Goal: Information Seeking & Learning: Learn about a topic

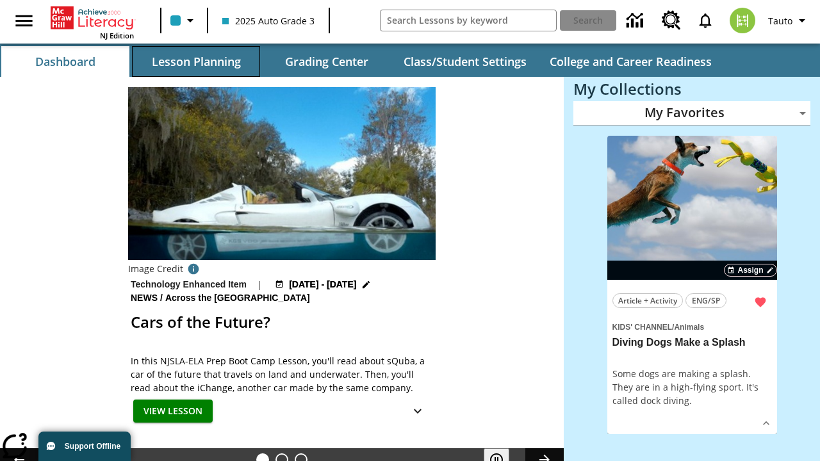
click at [196, 61] on button "Lesson Planning" at bounding box center [196, 61] width 128 height 31
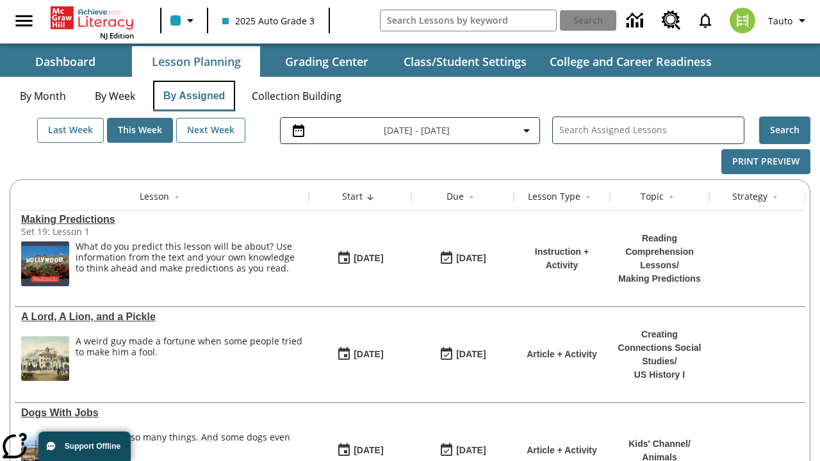
click at [193, 96] on button "By Assigned" at bounding box center [194, 96] width 82 height 31
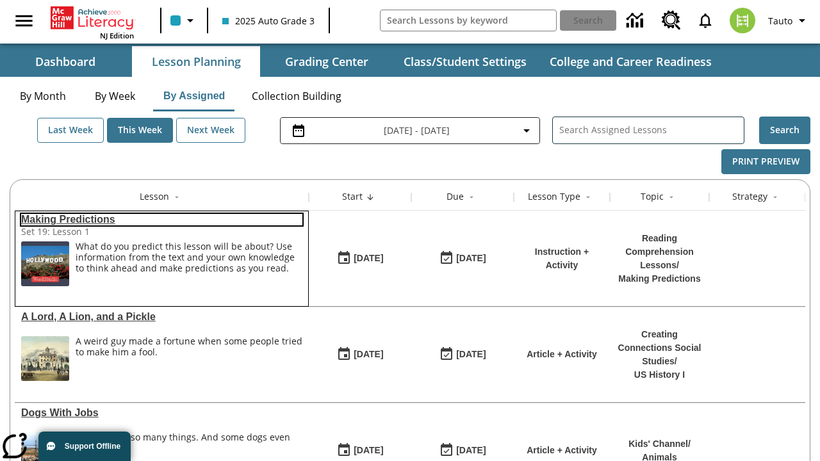
click at [161, 220] on link "Making Predictions" at bounding box center [161, 220] width 281 height 12
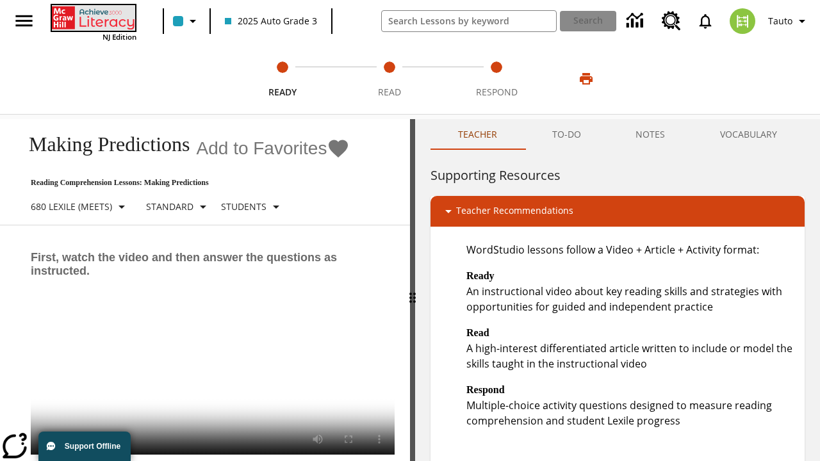
click at [92, 17] on icon "Home" at bounding box center [94, 18] width 85 height 26
